Goal: Task Accomplishment & Management: Manage account settings

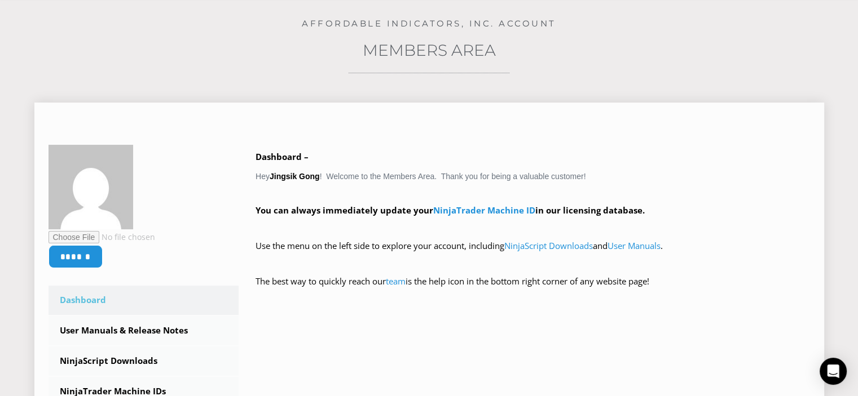
scroll to position [282, 0]
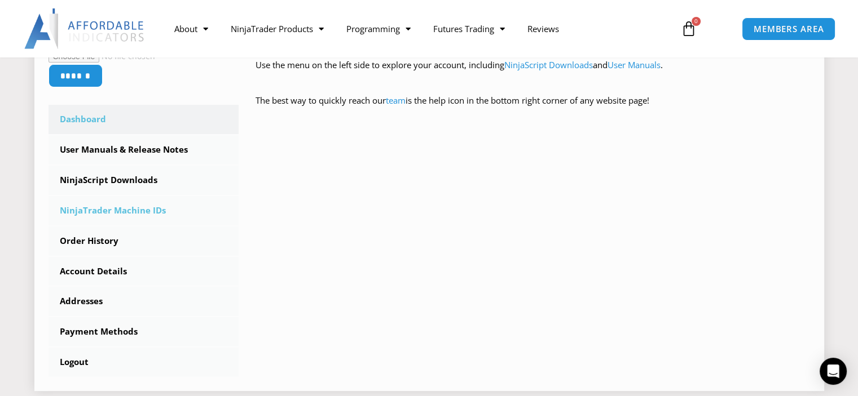
click at [122, 212] on link "NinjaTrader Machine IDs" at bounding box center [144, 210] width 191 height 29
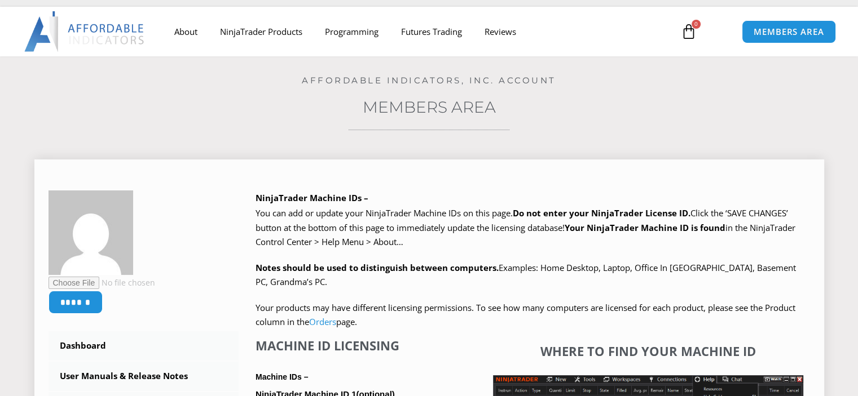
scroll to position [226, 0]
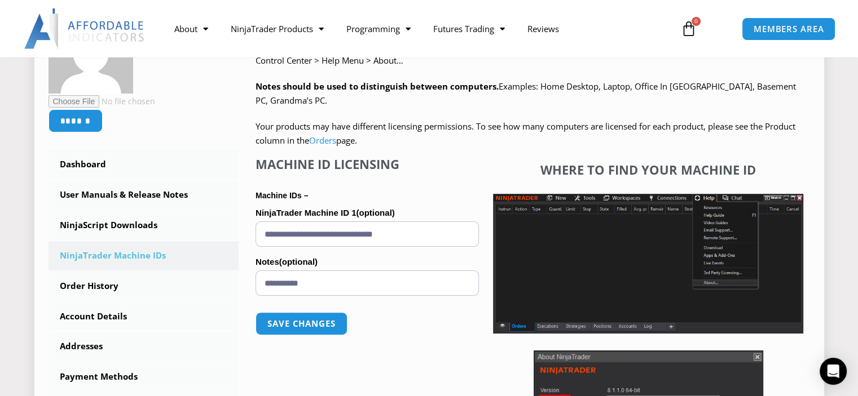
drag, startPoint x: 319, startPoint y: 243, endPoint x: 240, endPoint y: 254, distance: 79.8
click at [240, 254] on div "NinjaTrader Machine IDs – We are transitioning all NinjaTrader software package…" at bounding box center [524, 265] width 571 height 512
type input "**********"
click at [310, 319] on button "Save changes" at bounding box center [301, 324] width 96 height 24
